Goal: Communication & Community: Answer question/provide support

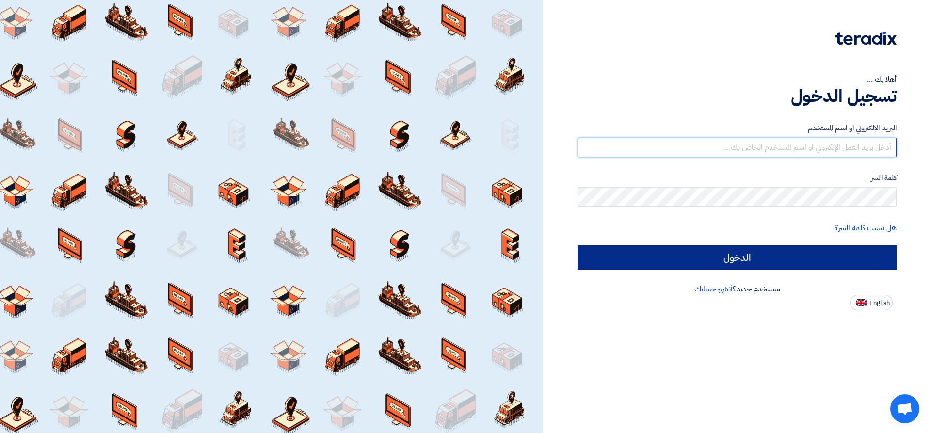
type input "[EMAIL_ADDRESS][DOMAIN_NAME]"
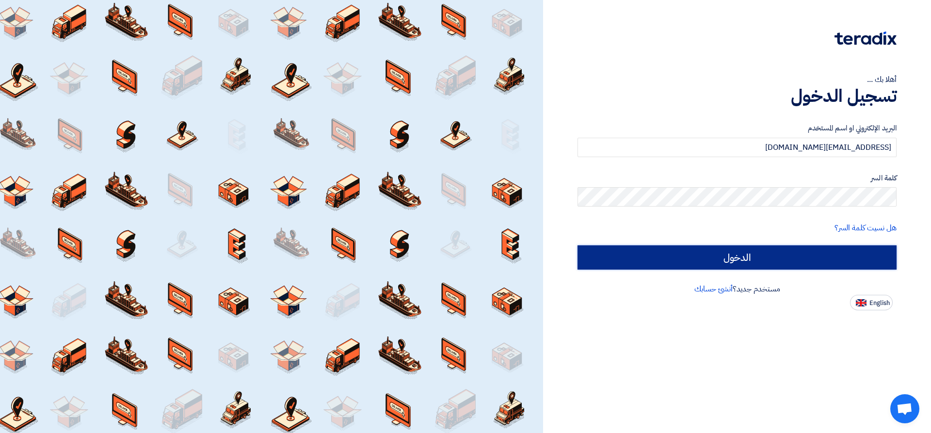
click at [737, 262] on input "الدخول" at bounding box center [736, 257] width 319 height 24
type input "Sign in"
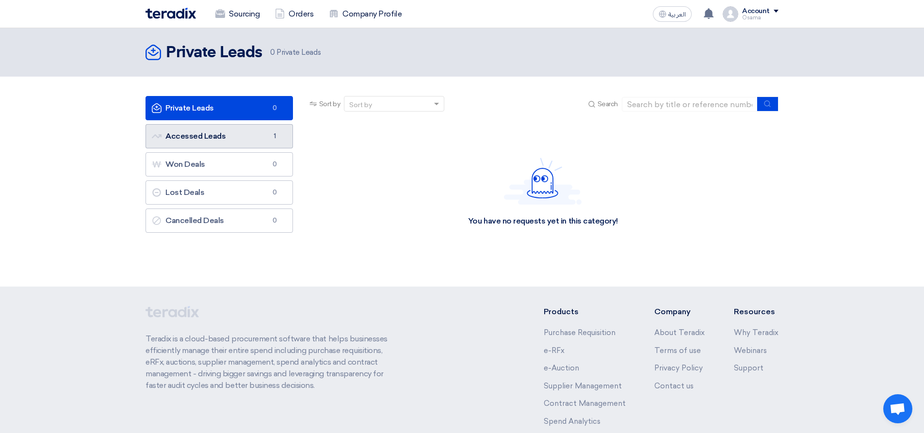
click at [214, 142] on link "Accessed Leads Accessed Leads 1" at bounding box center [218, 136] width 147 height 24
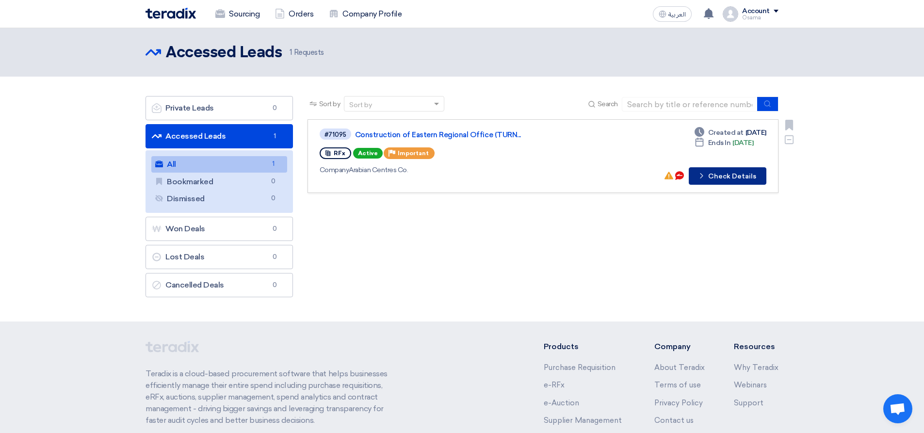
click at [732, 177] on button "Check details Check Details" at bounding box center [727, 175] width 78 height 17
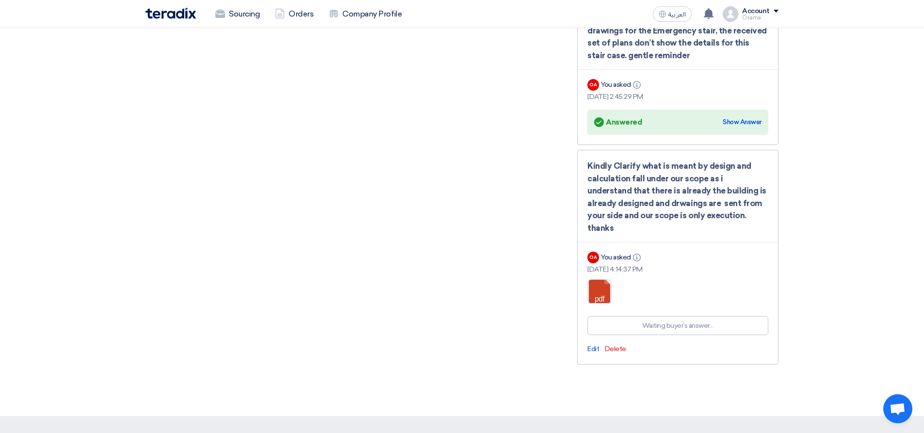
scroll to position [1377, 0]
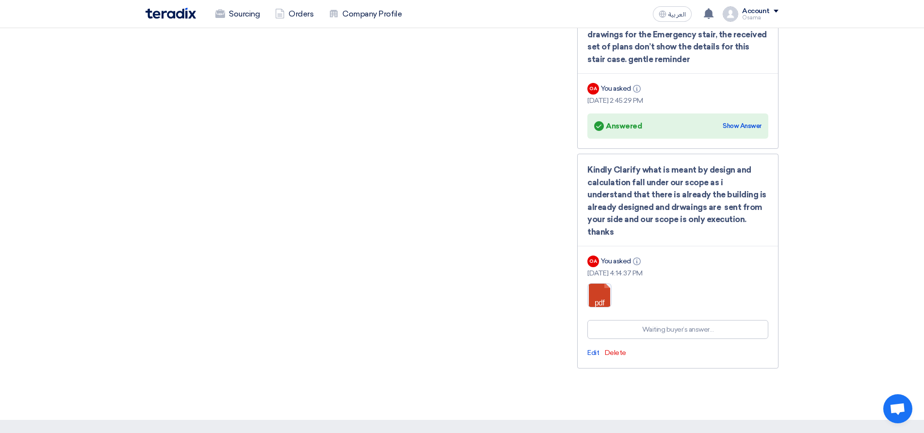
drag, startPoint x: 587, startPoint y: 164, endPoint x: 742, endPoint y: 225, distance: 167.2
click at [742, 225] on div "Kindly Clarify what is meant by design and calculation fall under our scope as …" at bounding box center [677, 261] width 201 height 215
copy div "Kindly Clarify what is meant by design and calculation fall under our scope as …"
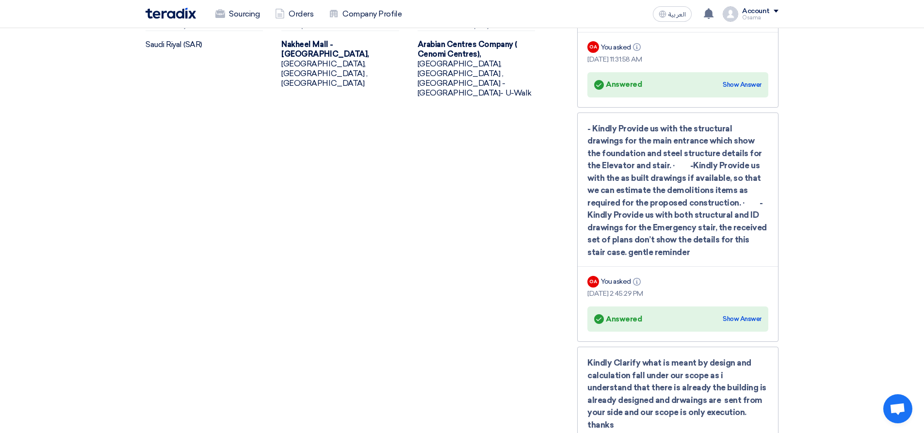
scroll to position [1183, 0]
click at [733, 320] on div "Show Answer" at bounding box center [741, 320] width 39 height 10
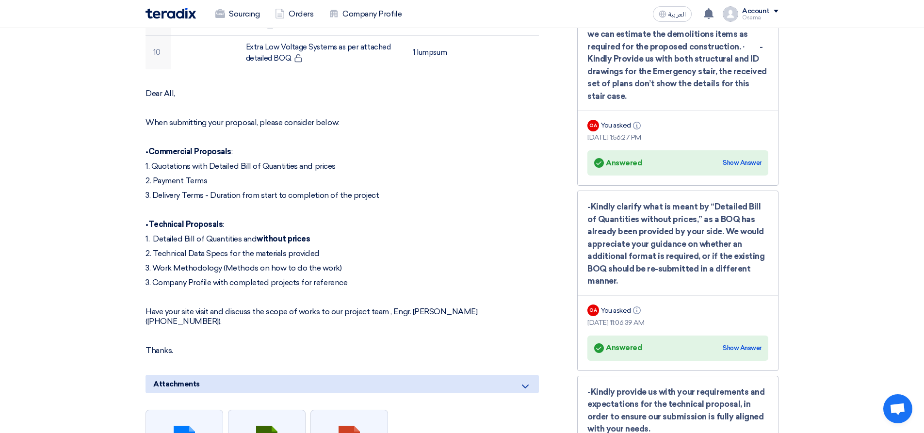
scroll to position [747, 0]
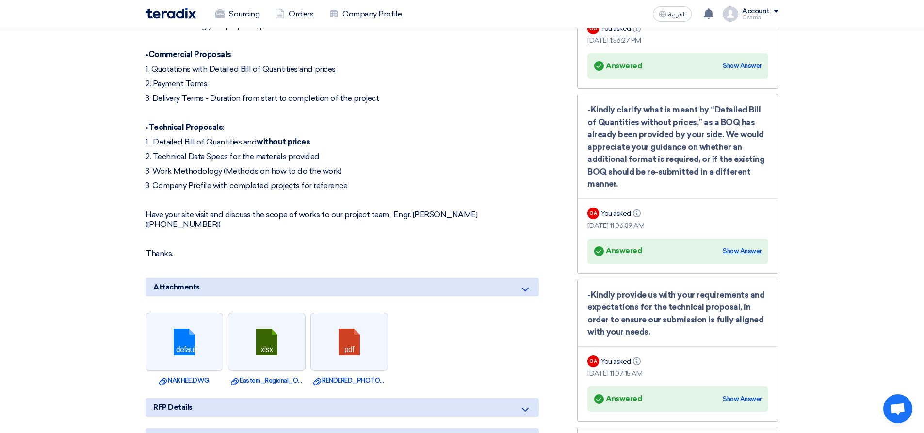
click at [755, 250] on div "Show Answer" at bounding box center [741, 251] width 39 height 10
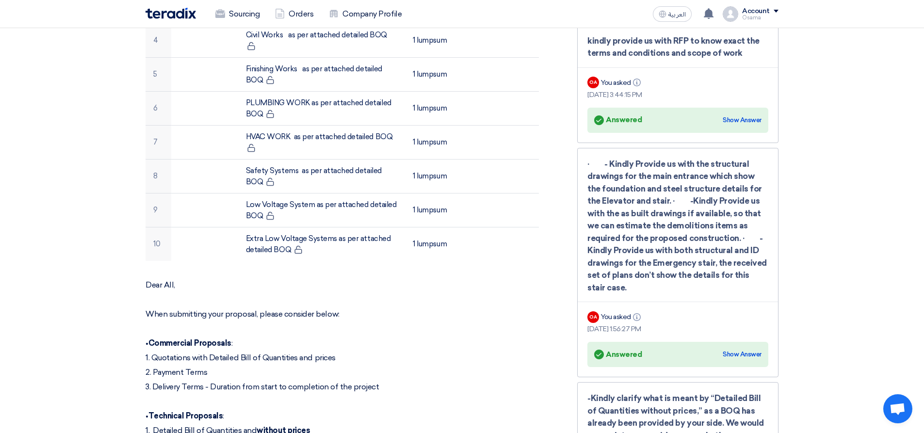
scroll to position [456, 0]
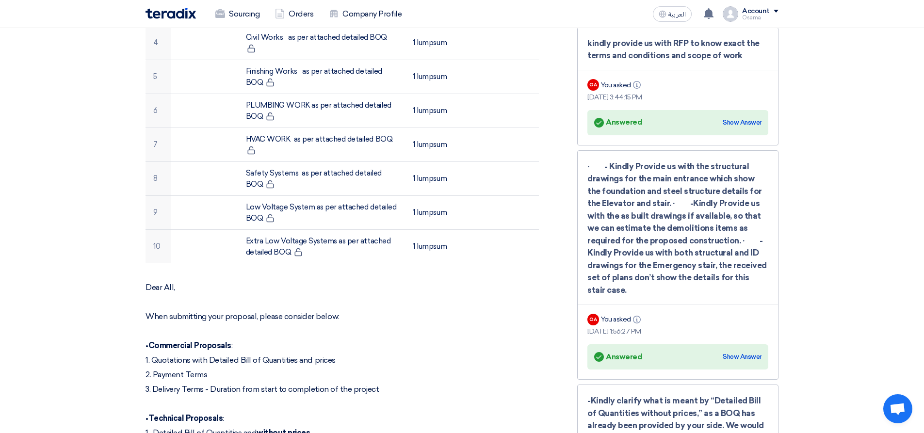
click at [659, 282] on div "· - Kindly Provide us with the structural drawings for the main entrance which …" at bounding box center [677, 228] width 181 height 136
drag, startPoint x: 726, startPoint y: 270, endPoint x: 701, endPoint y: 282, distance: 27.5
click at [725, 270] on div "· - Kindly Provide us with the structural drawings for the main entrance which …" at bounding box center [677, 228] width 181 height 136
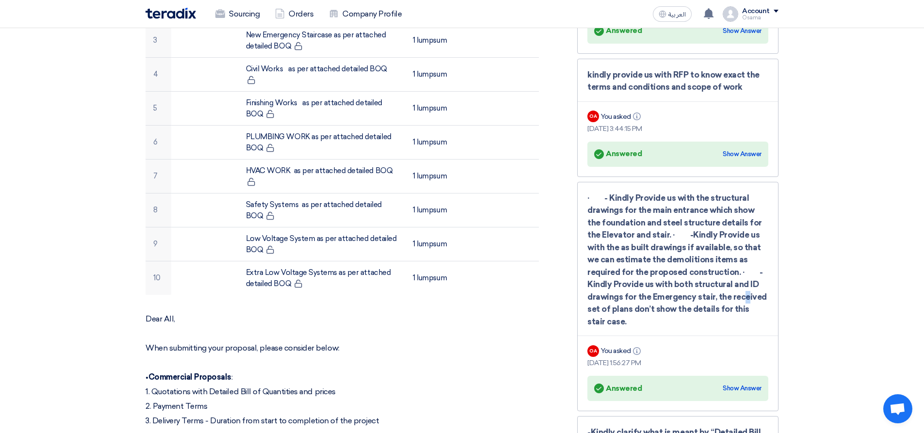
scroll to position [408, 0]
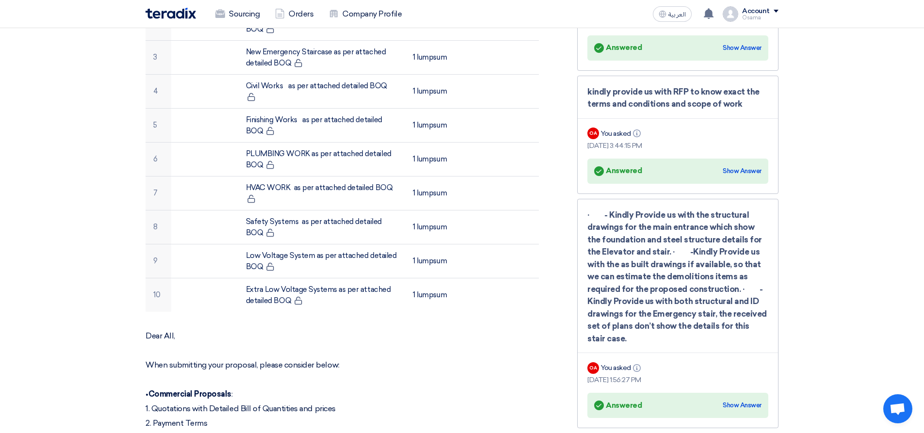
drag, startPoint x: 621, startPoint y: 336, endPoint x: 787, endPoint y: 251, distance: 186.7
click at [750, 266] on div "· - Kindly Provide us with the structural drawings for the main entrance which …" at bounding box center [677, 277] width 181 height 136
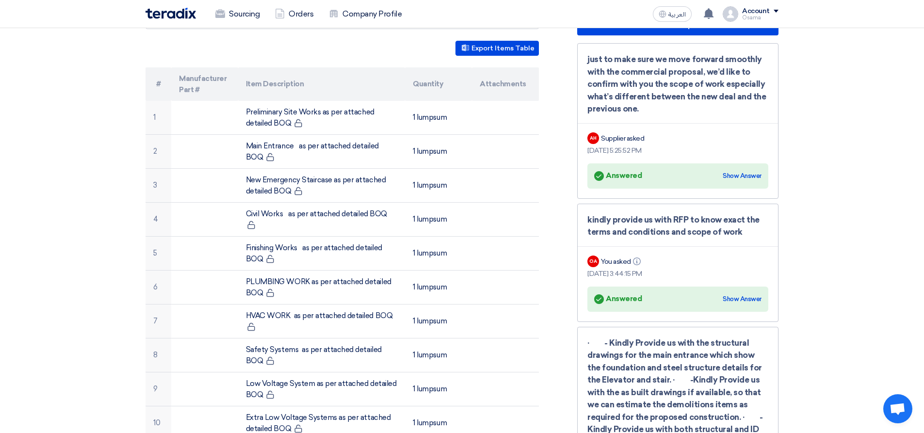
scroll to position [262, 0]
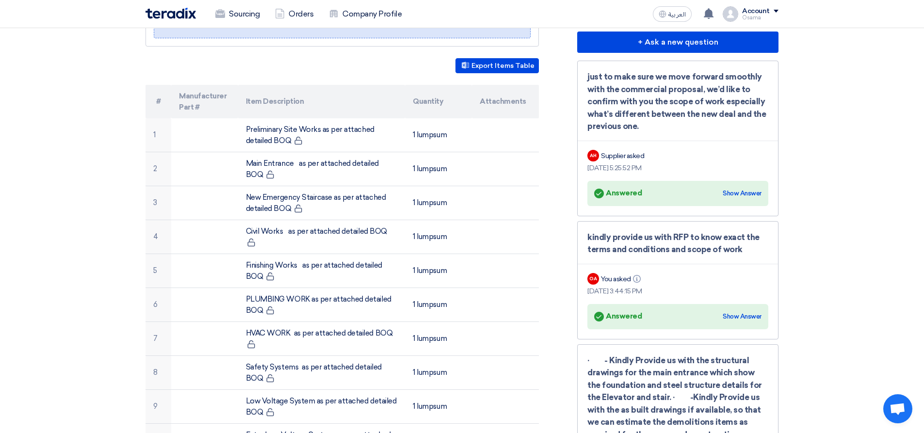
drag, startPoint x: 640, startPoint y: 124, endPoint x: 576, endPoint y: 62, distance: 88.8
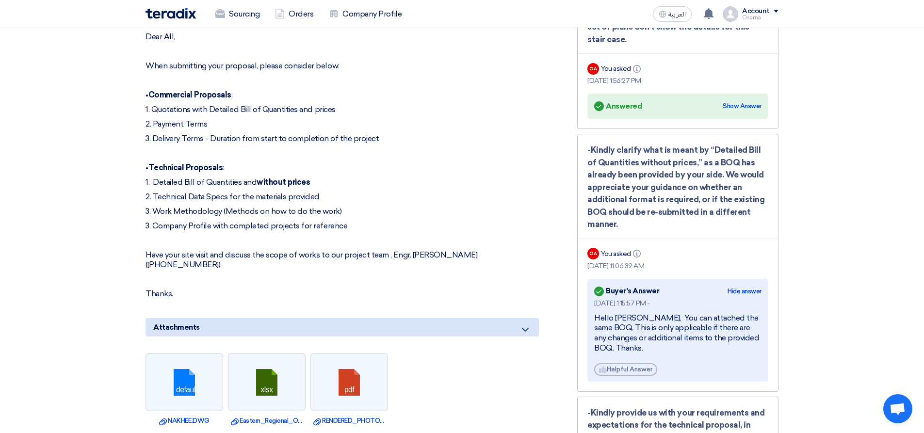
scroll to position [679, 0]
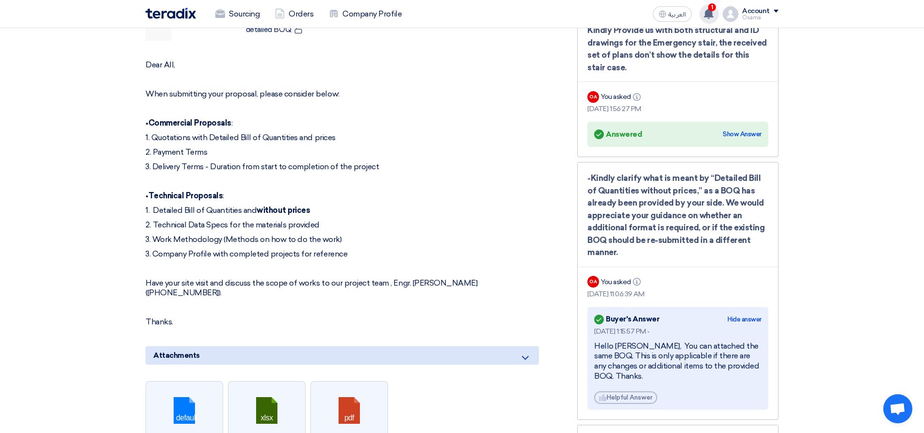
click at [709, 15] on use at bounding box center [708, 13] width 10 height 11
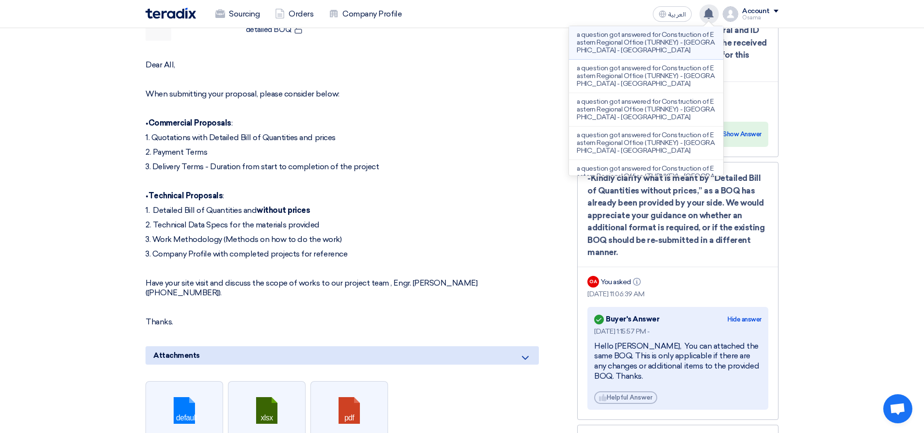
click at [639, 41] on p "a question got answered for Construction of Eastern Regional Office (TURNKEY) -…" at bounding box center [645, 42] width 139 height 23
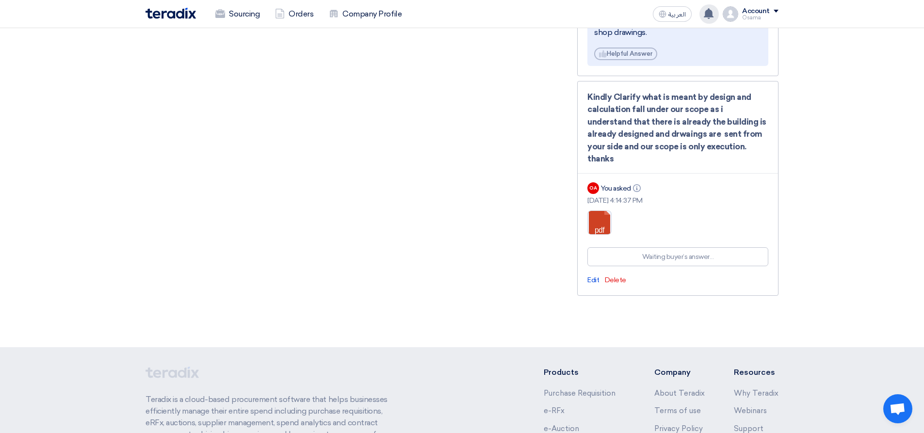
scroll to position [1794, 0]
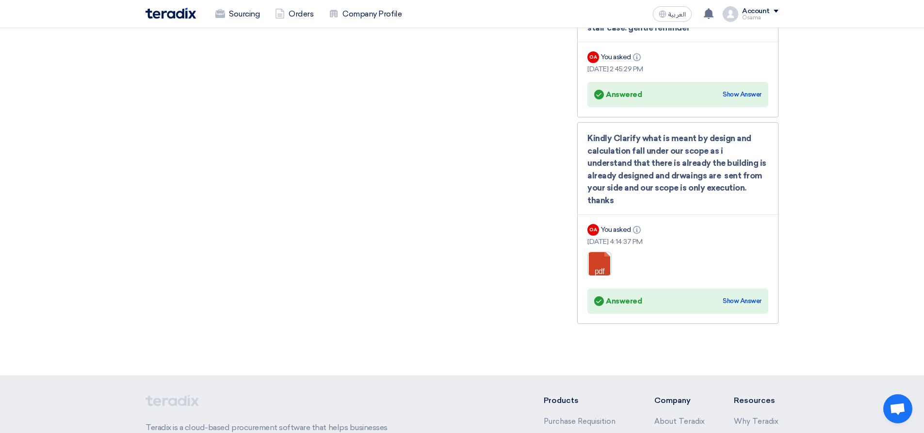
scroll to position [1413, 0]
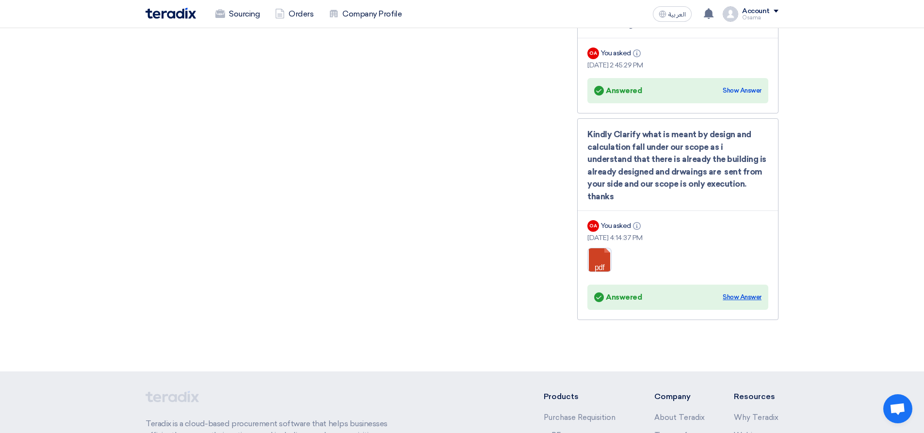
click at [746, 292] on div "Show Answer" at bounding box center [741, 297] width 39 height 10
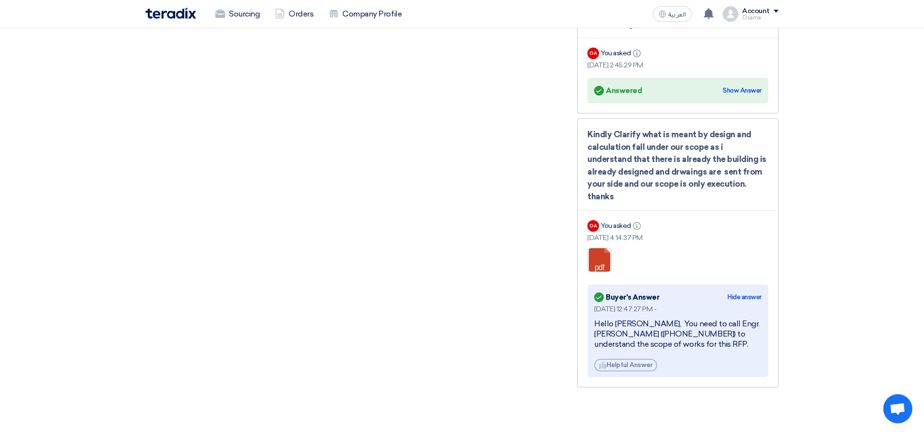
drag, startPoint x: 696, startPoint y: 333, endPoint x: 591, endPoint y: 311, distance: 107.3
click at [591, 311] on div "Answered Buyer's Answer Hide answer [DATE] 12:47:27 PM - Hello [PERSON_NAME], Y…" at bounding box center [677, 331] width 181 height 93
copy div "Hello [PERSON_NAME], You need to call Engr. [PERSON_NAME] ([PHONE_NUMBER]) to u…"
